Goal: Information Seeking & Learning: Understand process/instructions

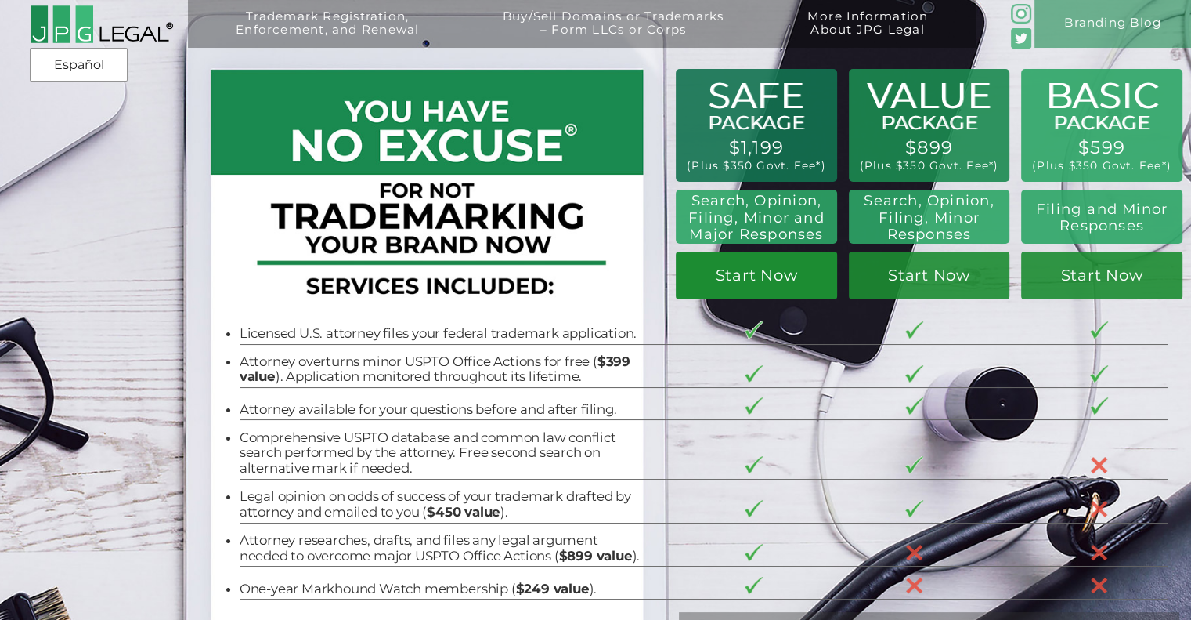
scroll to position [351, 0]
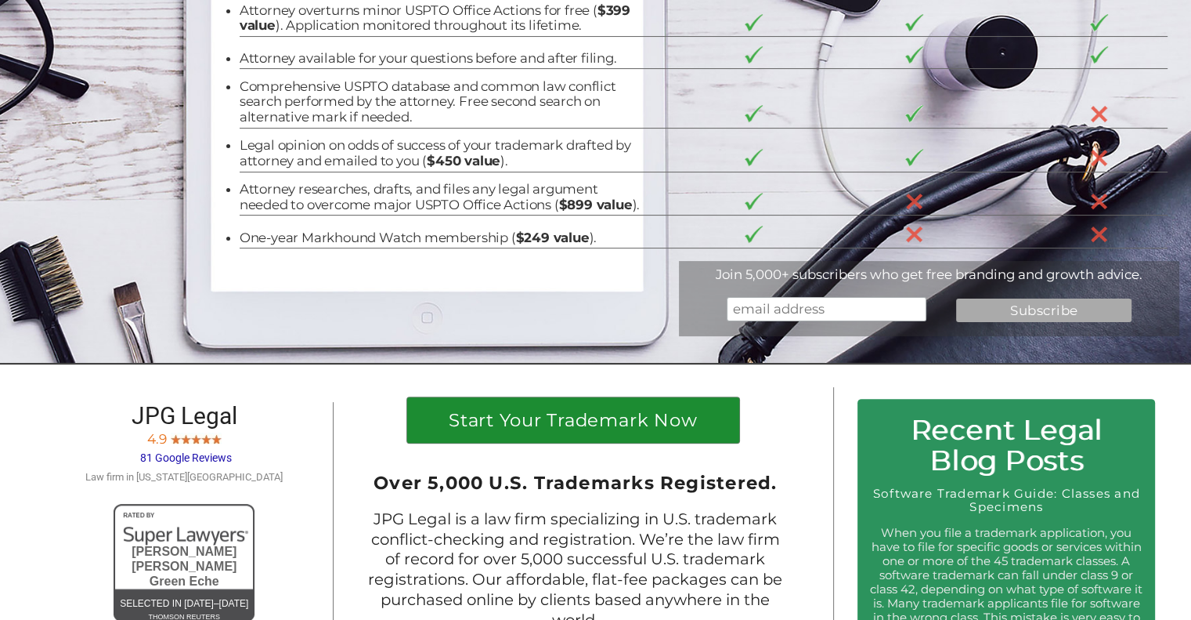
click at [624, 443] on link "Start Your Trademark Now" at bounding box center [573, 420] width 332 height 46
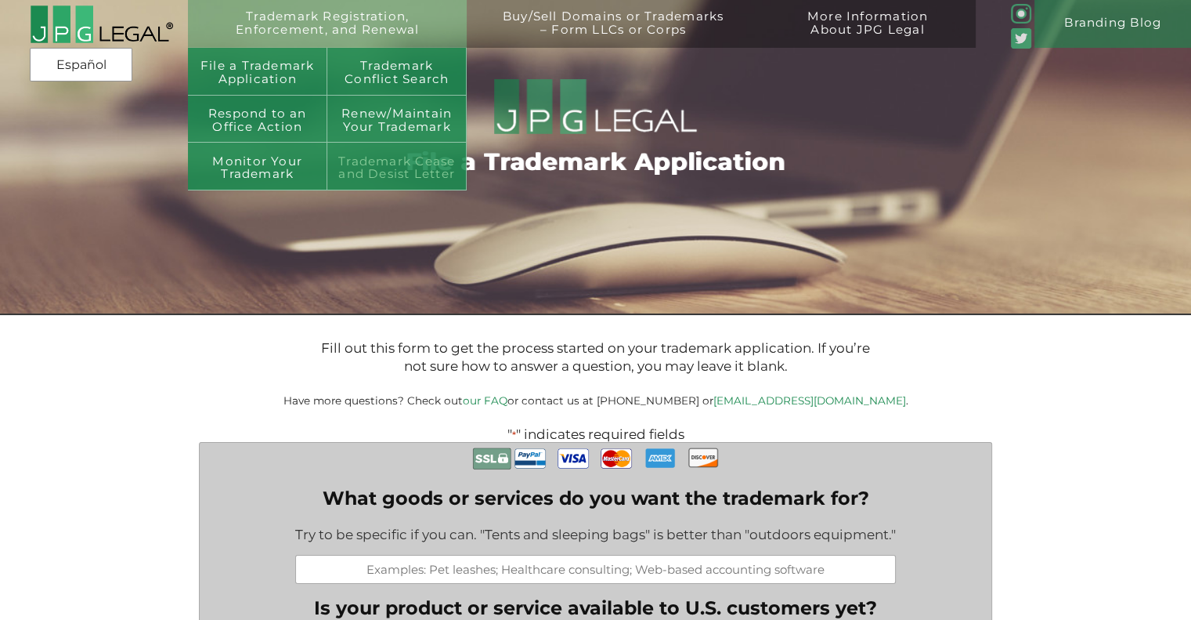
click at [360, 183] on link "Trademark Cease and Desist Letter" at bounding box center [396, 167] width 139 height 48
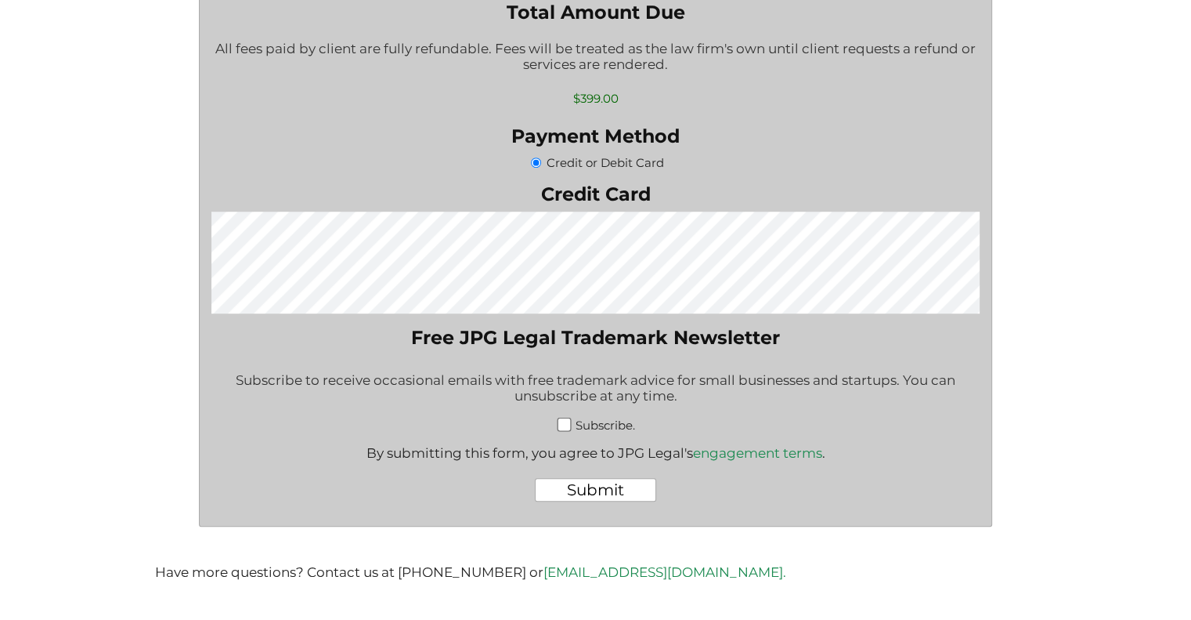
scroll to position [1144, 0]
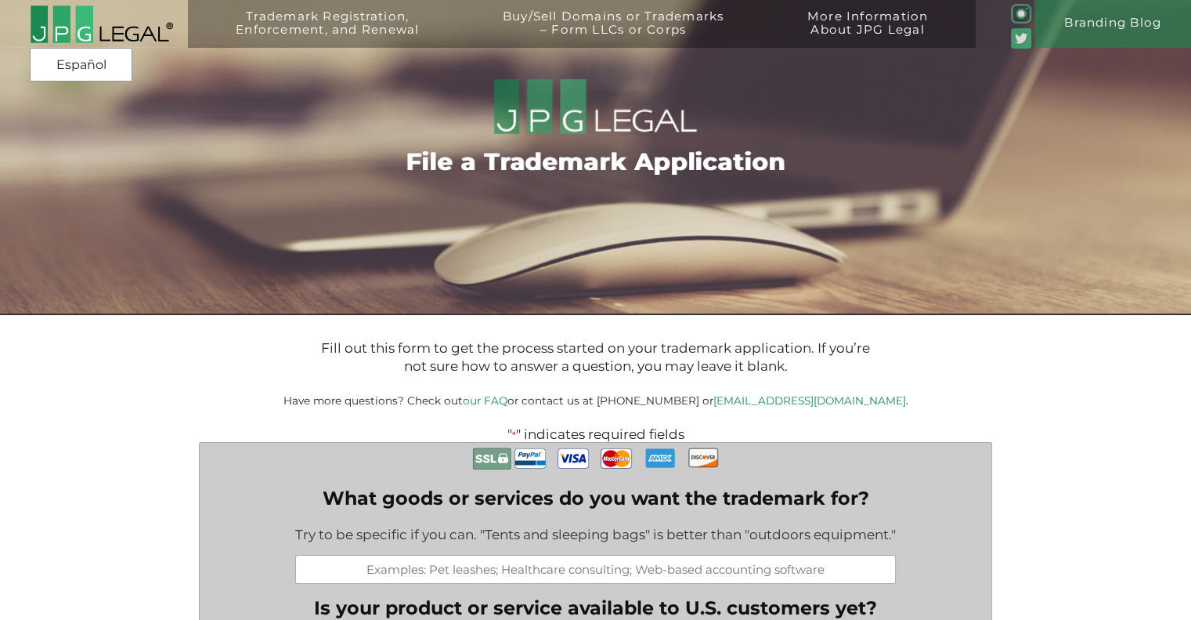
click at [119, 34] on img at bounding box center [101, 24] width 143 height 39
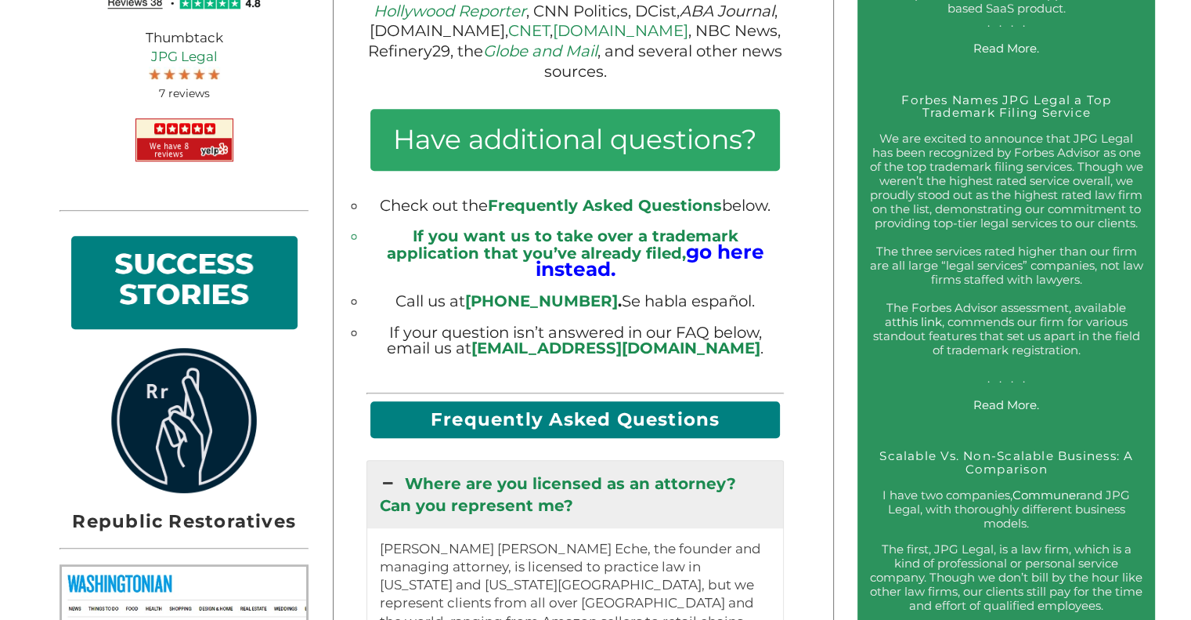
scroll to position [1225, 0]
